Goal: Task Accomplishment & Management: Use online tool/utility

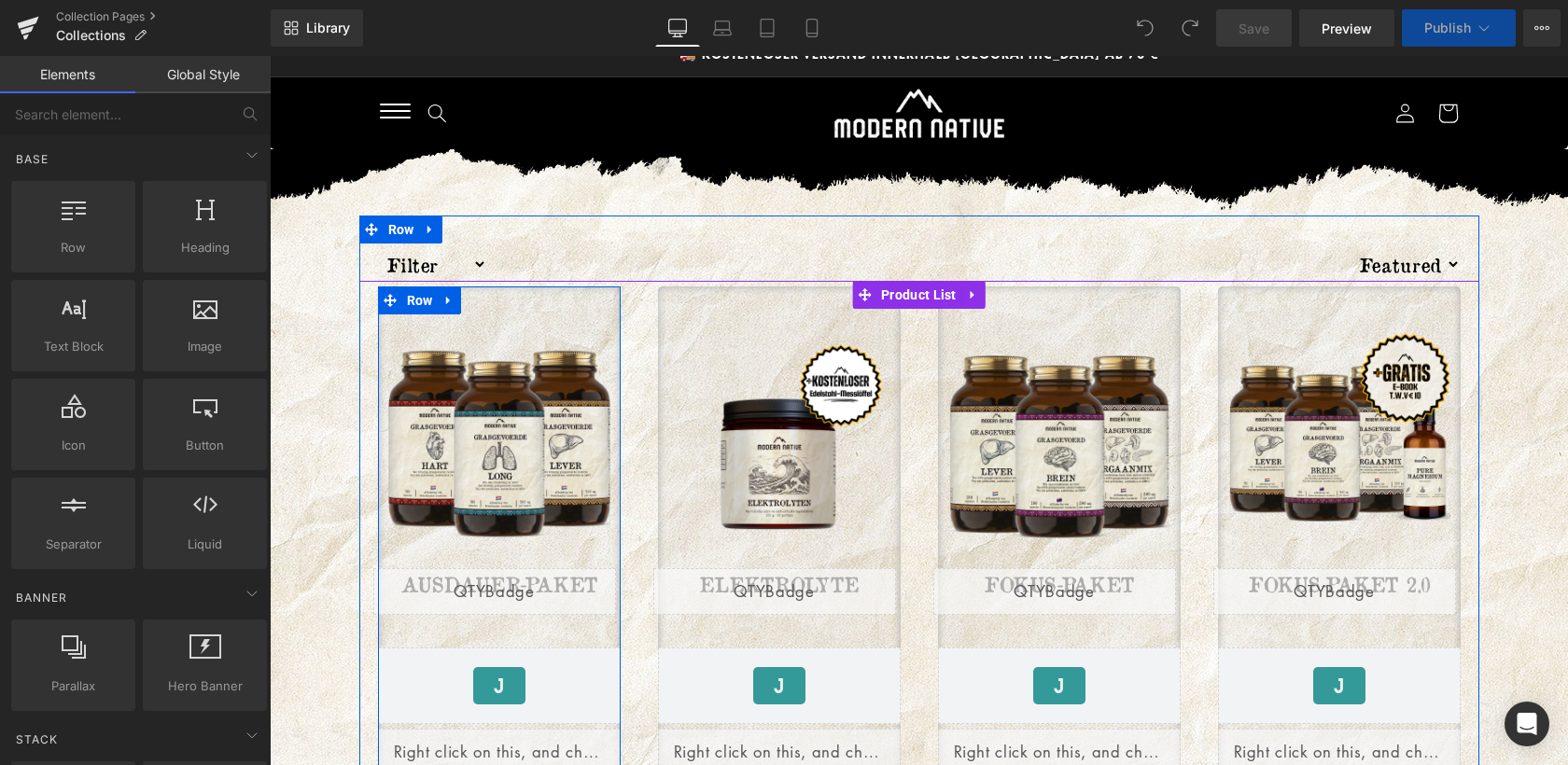
scroll to position [124, 0]
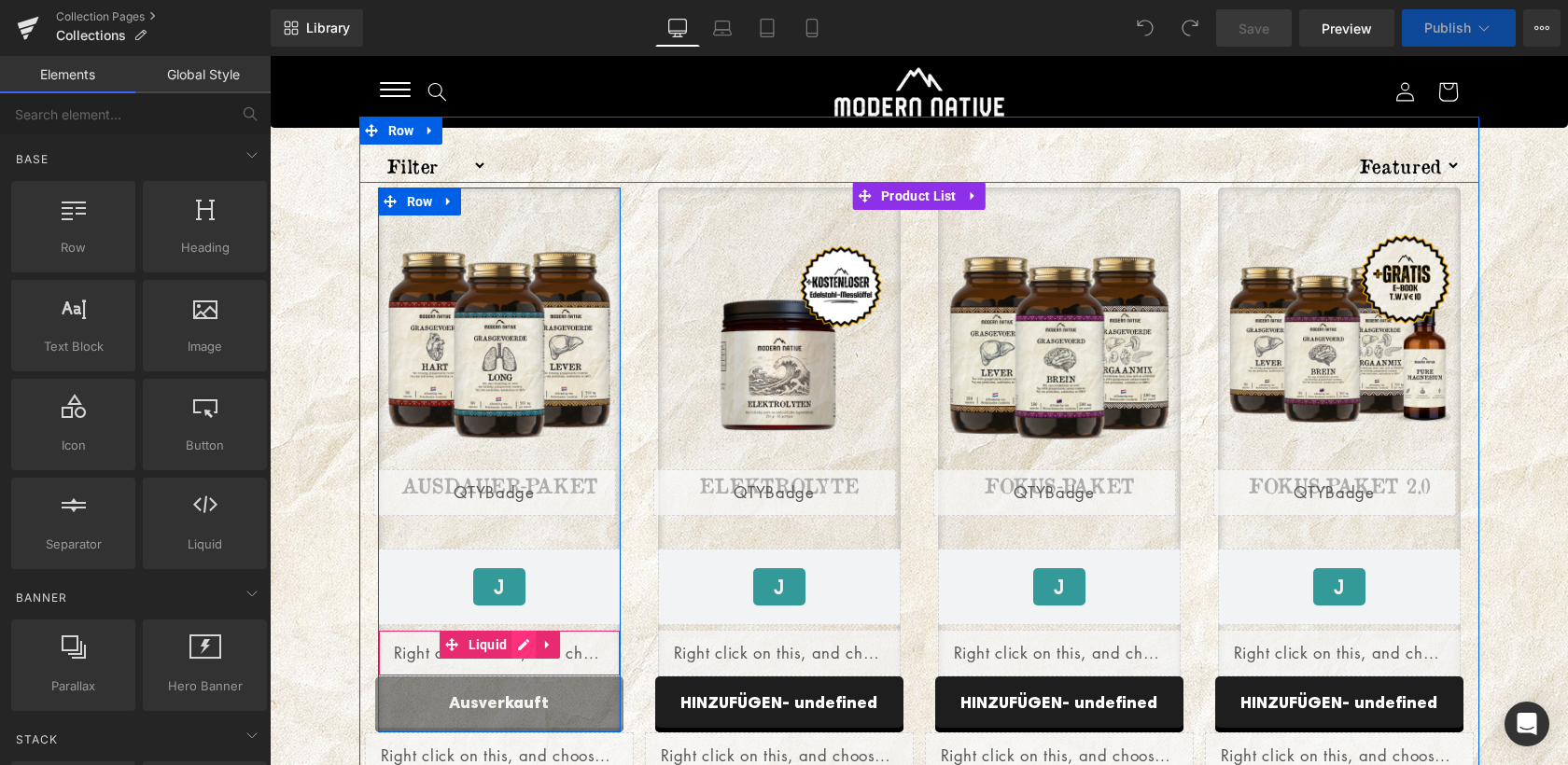
click at [523, 648] on div "Liquid" at bounding box center [500, 653] width 243 height 47
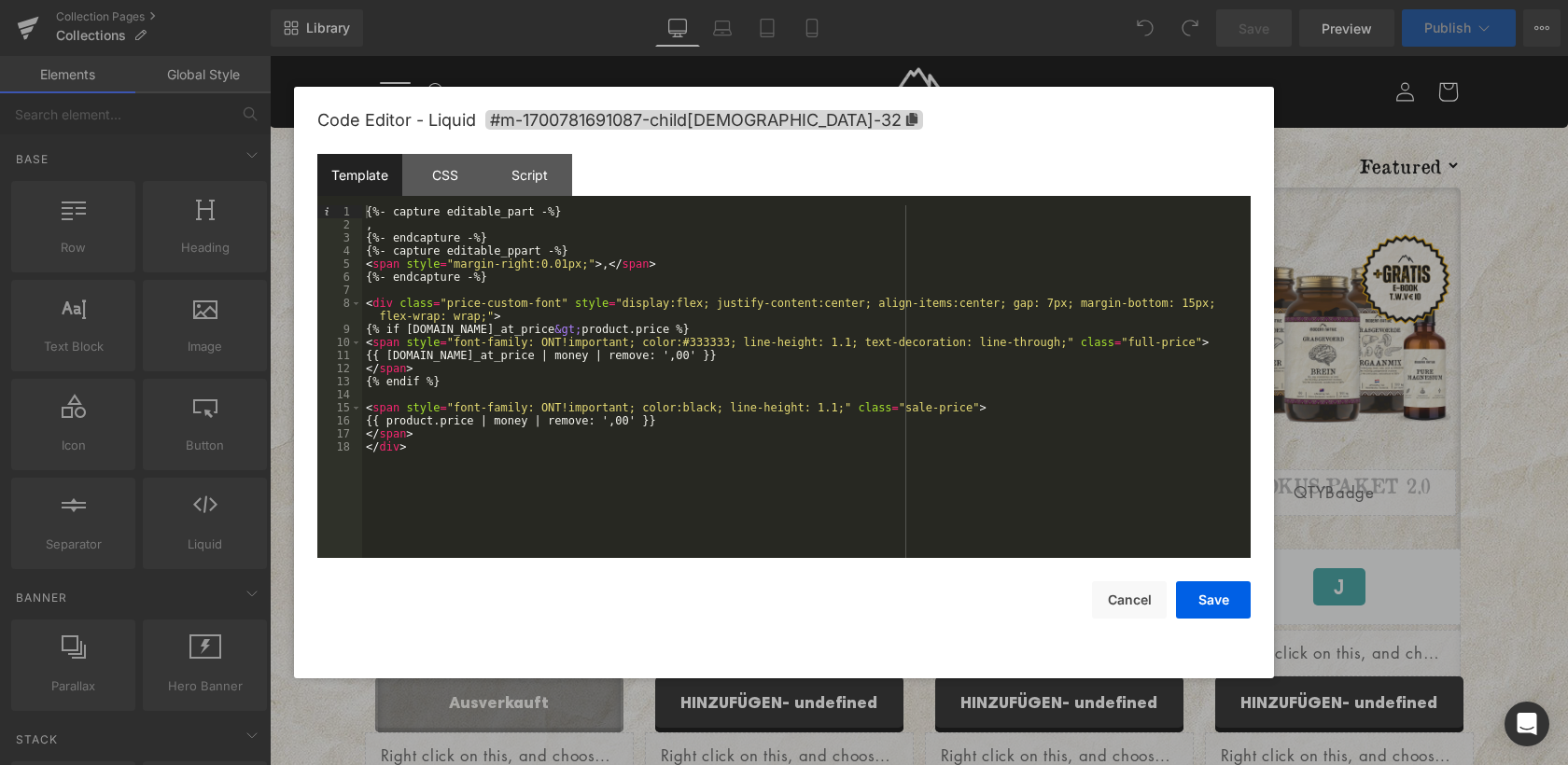
click at [468, 329] on div "{%- capture editable_part -%} , {%- endcapture -%} {%- capture editable_ppart -…" at bounding box center [806, 395] width 888 height 379
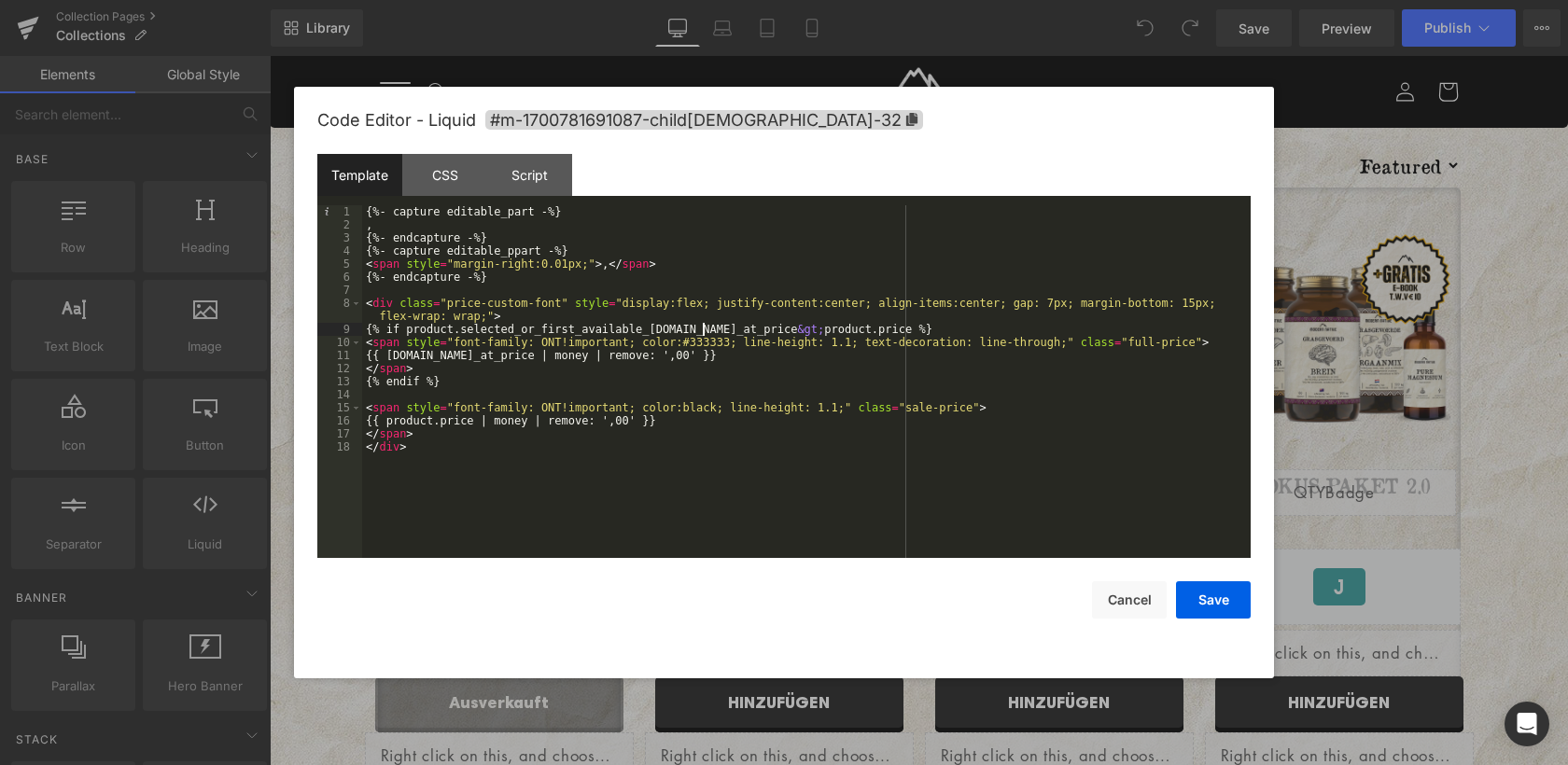
click at [440, 355] on div "{%- capture editable_part -%} , {%- endcapture -%} {%- capture editable_ppart -…" at bounding box center [806, 395] width 888 height 379
paste textarea
click at [909, 328] on div "{%- capture editable_part -%} , {%- endcapture -%} {%- capture editable_ppart -…" at bounding box center [806, 395] width 888 height 379
paste textarea
click at [439, 427] on div "{%- capture editable_part -%} , {%- endcapture -%} {%- capture editable_ppart -…" at bounding box center [806, 395] width 888 height 379
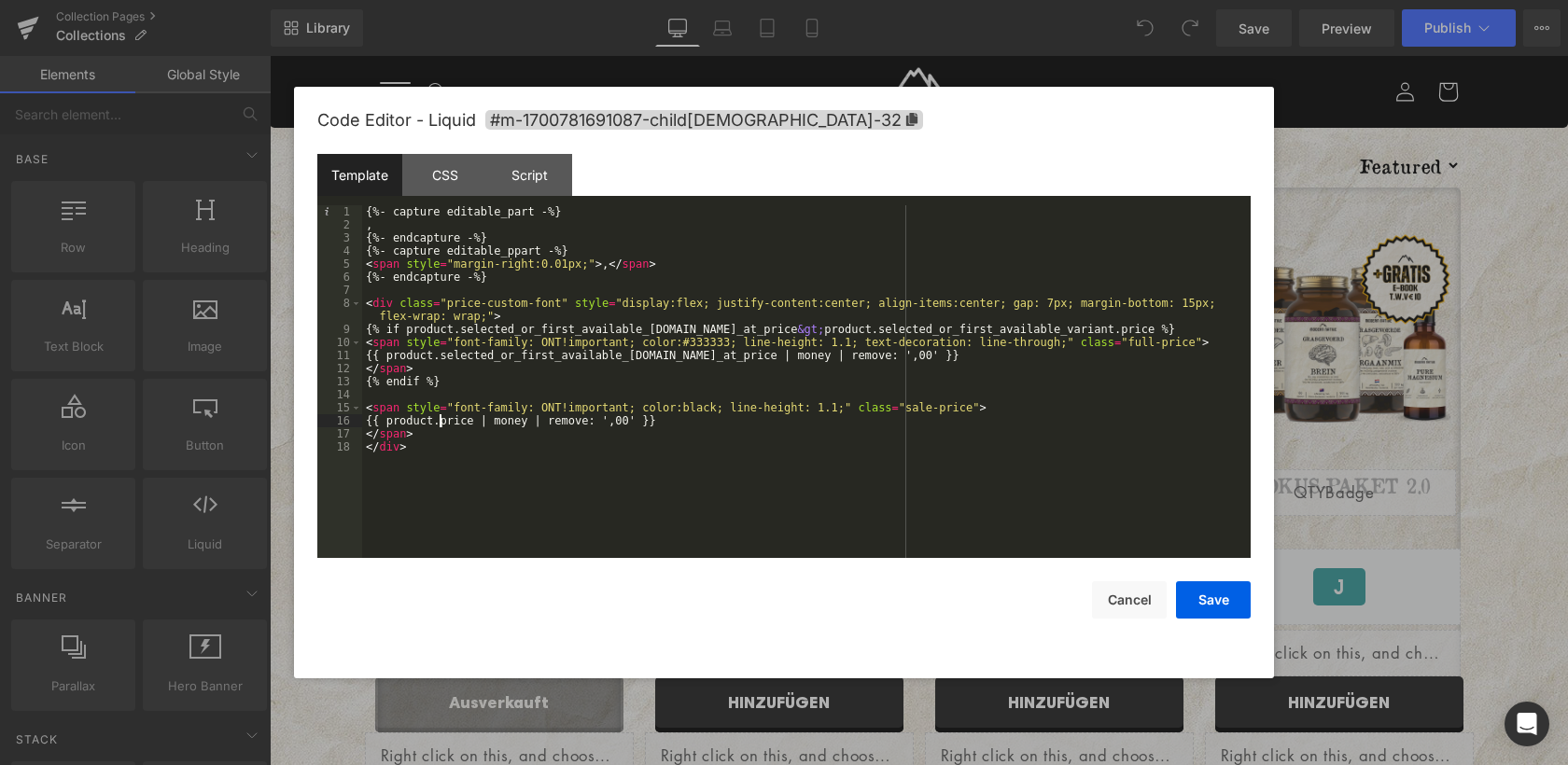
paste textarea
click at [1208, 588] on button "Save" at bounding box center [1213, 600] width 75 height 37
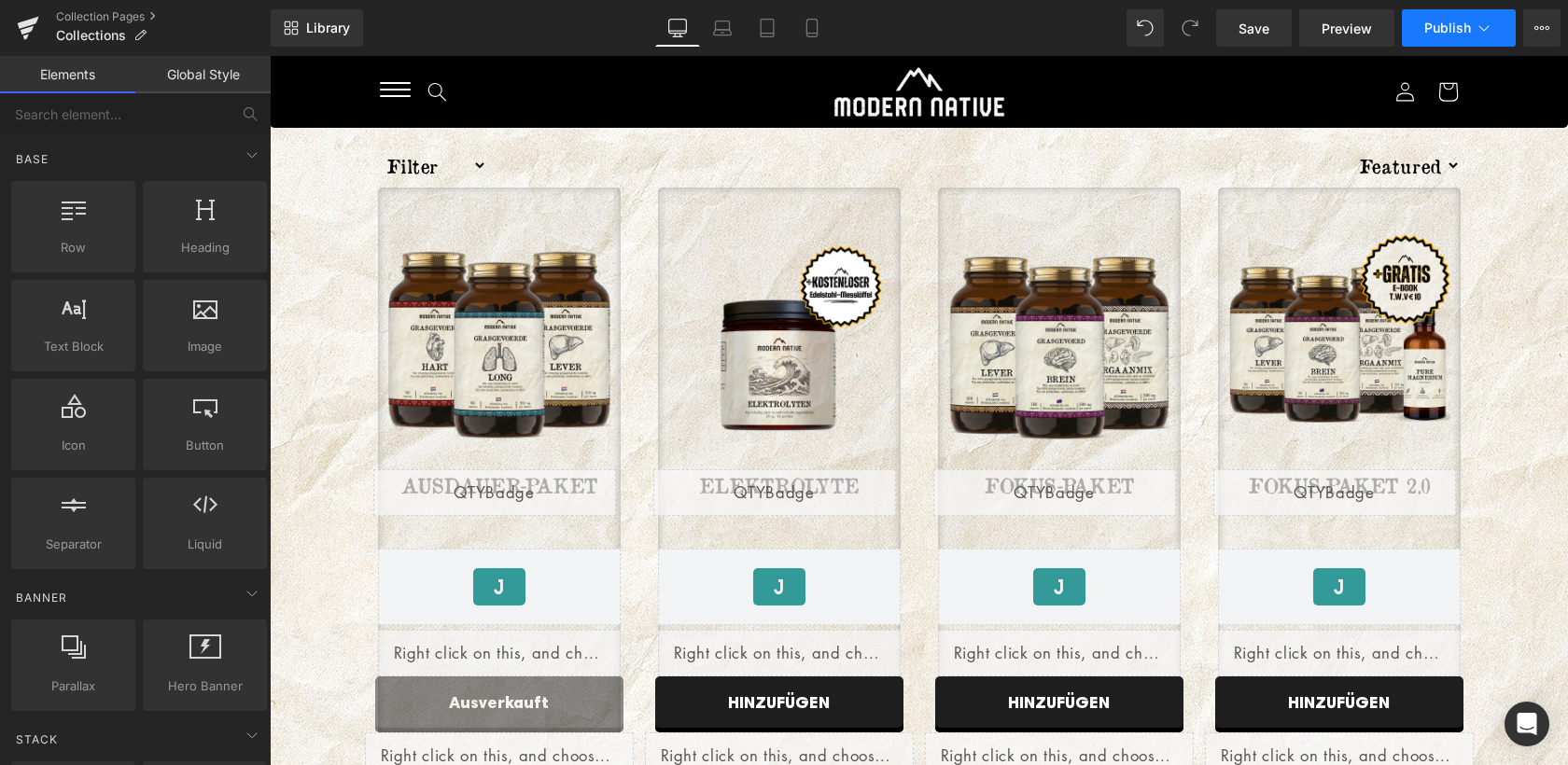
click at [1462, 32] on span "Publish" at bounding box center [1448, 28] width 47 height 15
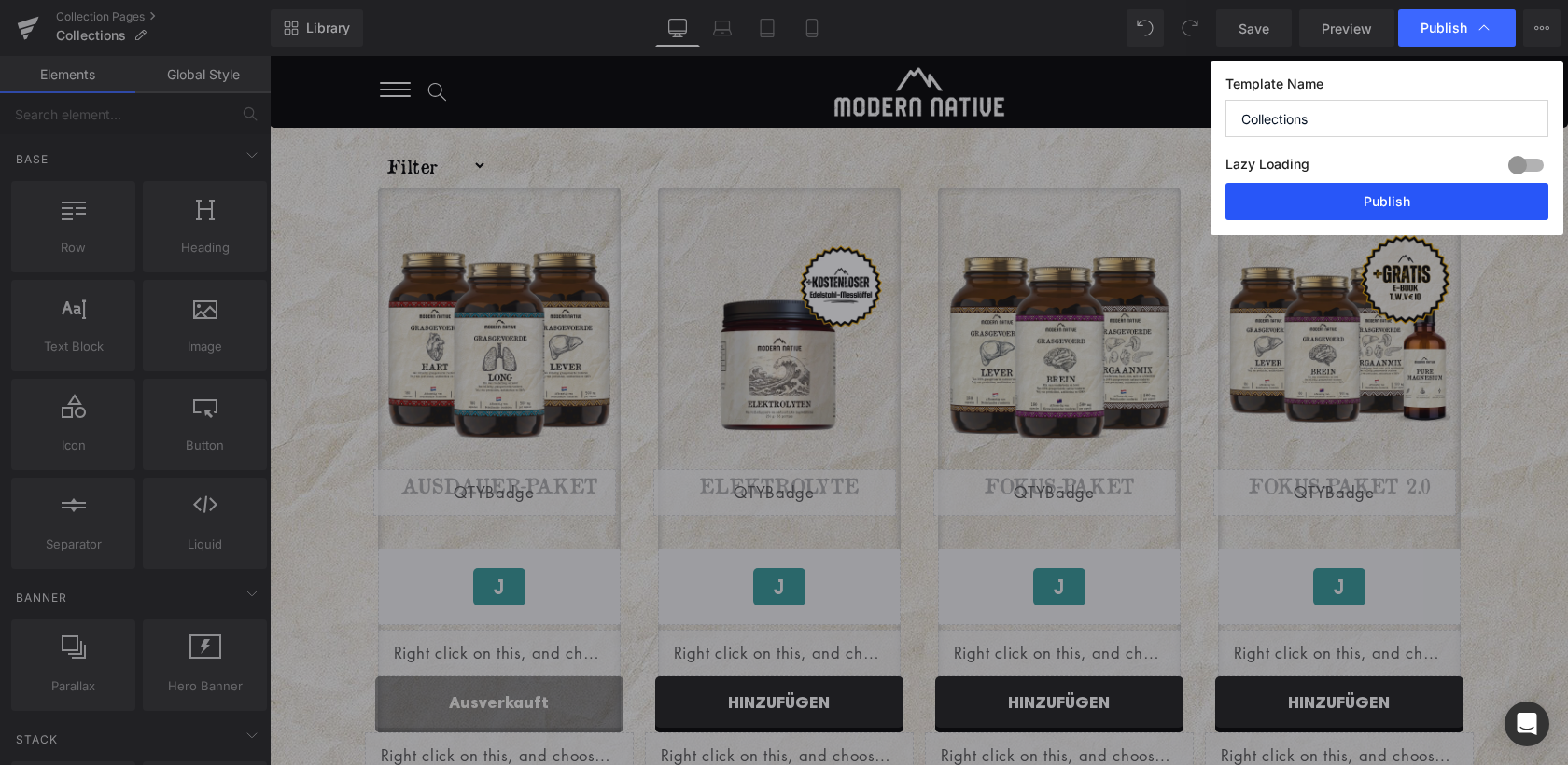
click at [1380, 202] on button "Publish" at bounding box center [1387, 202] width 323 height 37
